Goal: Task Accomplishment & Management: Complete application form

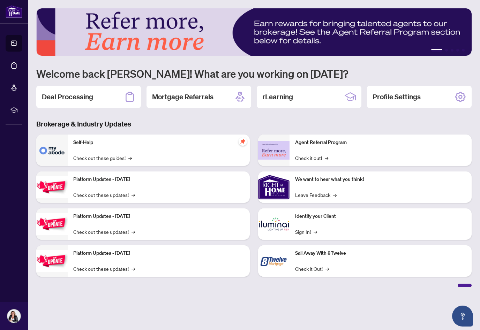
click at [53, 100] on h2 "Deal Processing" at bounding box center [67, 97] width 51 height 10
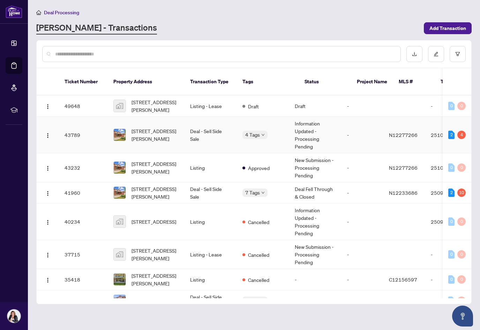
click at [150, 127] on span "[STREET_ADDRESS][PERSON_NAME]" at bounding box center [155, 134] width 47 height 15
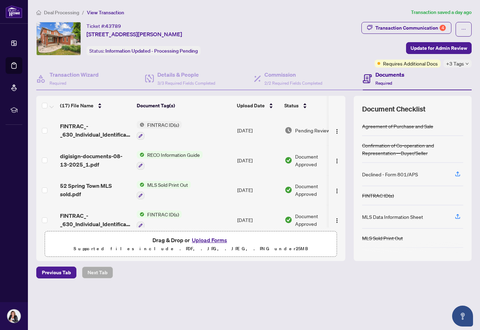
click at [379, 28] on div "Transaction Communication 4" at bounding box center [411, 27] width 70 height 11
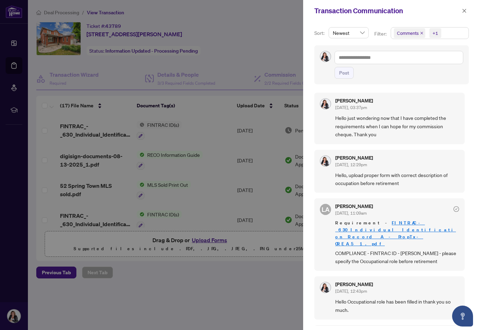
click at [244, 28] on div at bounding box center [240, 165] width 480 height 330
click at [233, 296] on div at bounding box center [240, 165] width 480 height 330
click at [462, 14] on button "button" at bounding box center [464, 11] width 9 height 8
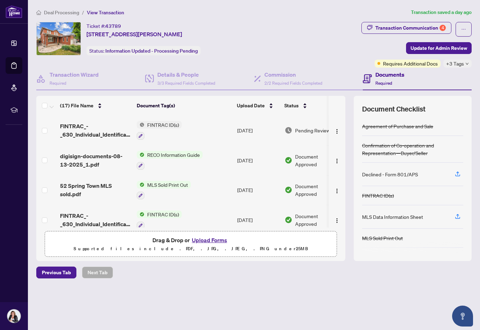
click at [424, 48] on span "Update for Admin Review" at bounding box center [439, 48] width 57 height 11
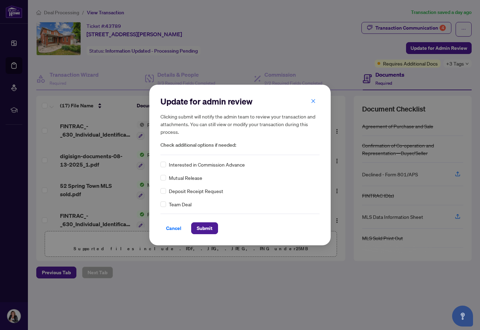
click at [206, 229] on span "Submit" at bounding box center [205, 228] width 16 height 11
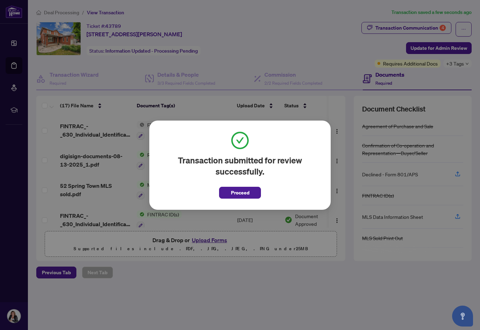
click at [233, 194] on span "Proceed" at bounding box center [240, 192] width 18 height 11
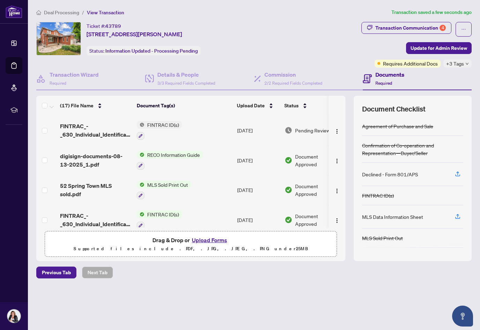
click at [393, 62] on span "Requires Additional Docs" at bounding box center [410, 64] width 55 height 8
click at [398, 29] on div "Transaction Communication 4" at bounding box center [411, 27] width 70 height 11
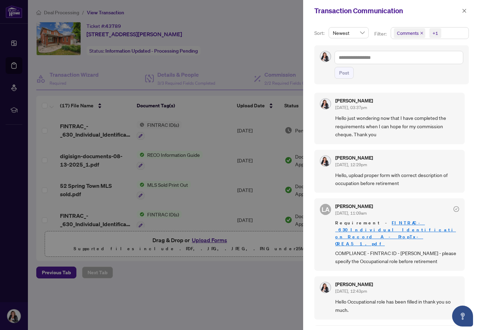
click at [466, 7] on span "button" at bounding box center [464, 10] width 5 height 11
